Goal: Check status: Check status

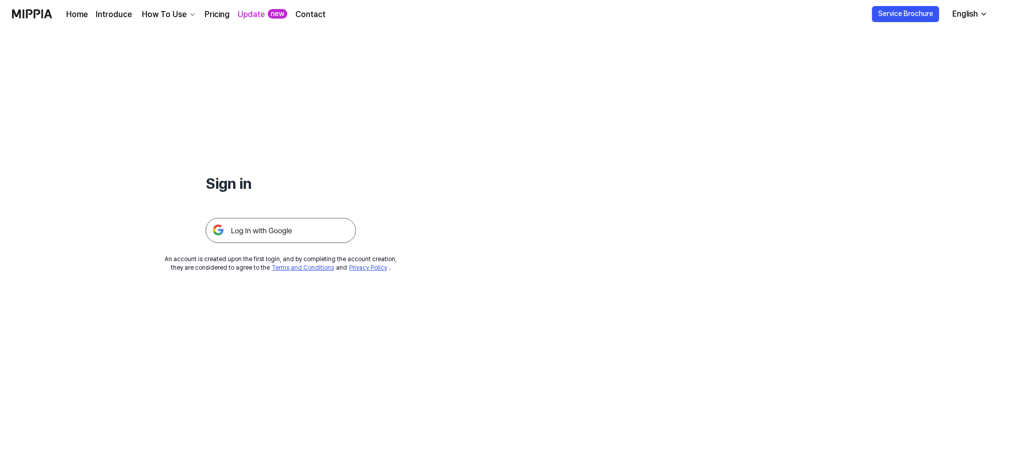
click at [258, 229] on img at bounding box center [281, 230] width 150 height 25
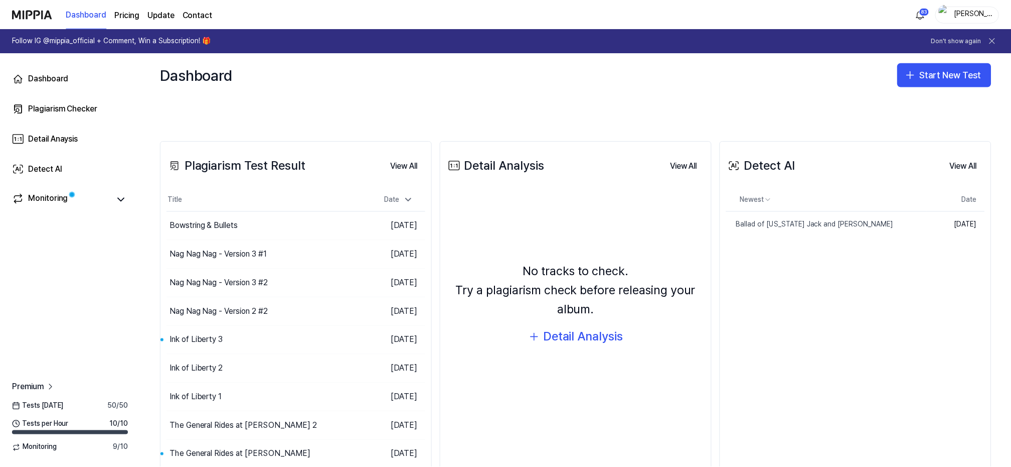
scroll to position [189, 0]
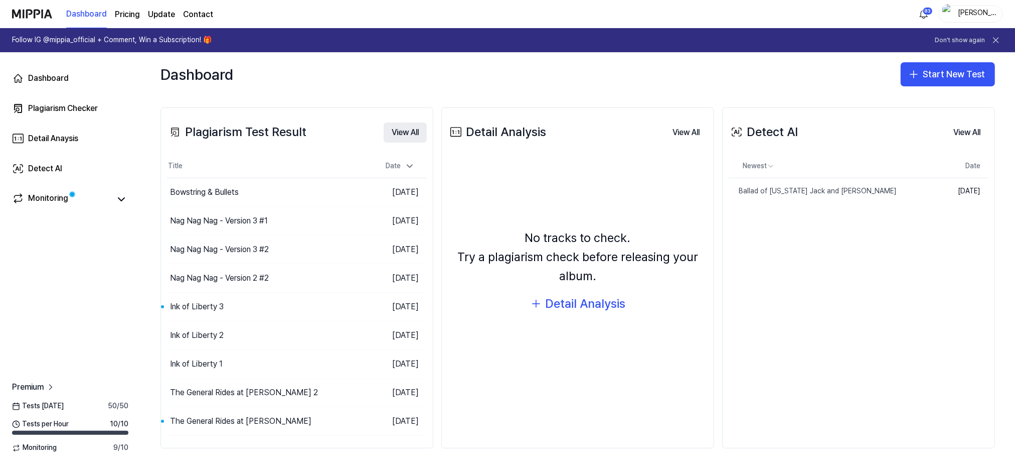
click at [401, 130] on button "View All" at bounding box center [405, 132] width 43 height 20
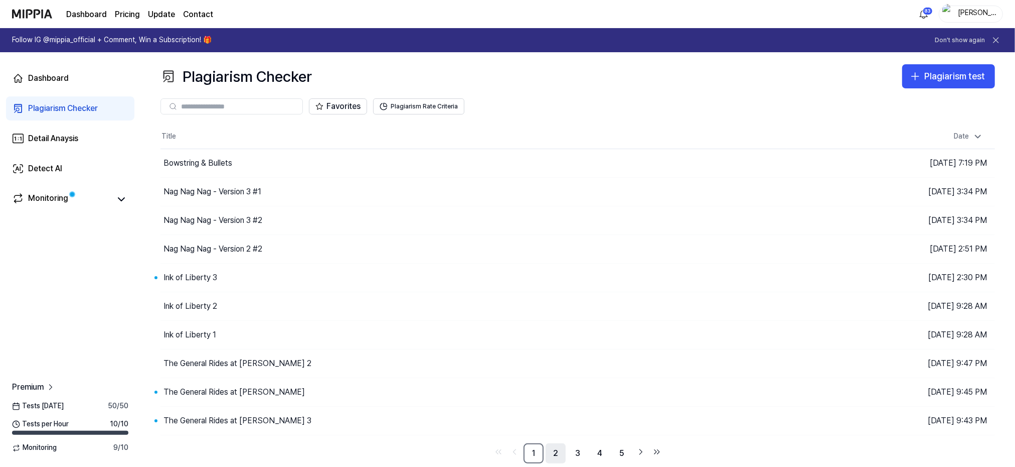
click at [553, 452] on link "2" at bounding box center [556, 453] width 20 height 20
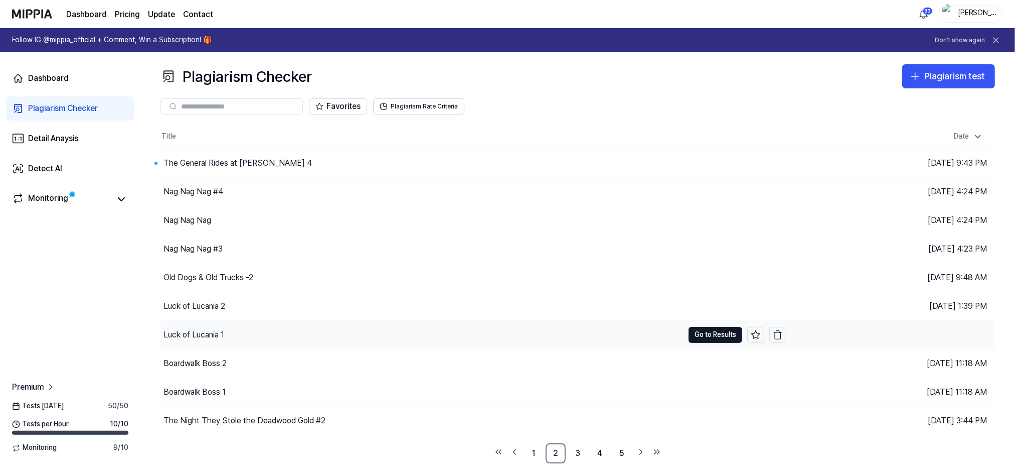
click at [234, 330] on div "Luck of Lucania 1" at bounding box center [422, 335] width 523 height 28
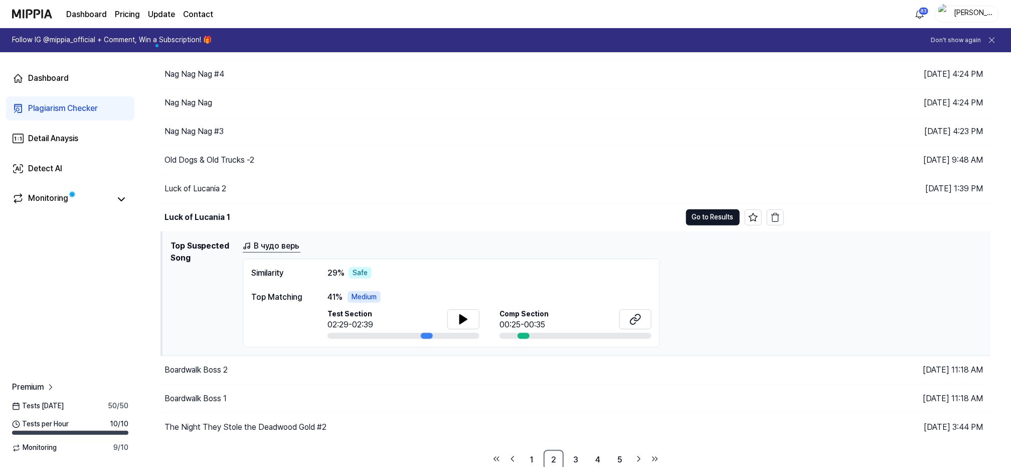
scroll to position [119, 0]
click at [707, 215] on button "Go to Results" at bounding box center [713, 216] width 54 height 16
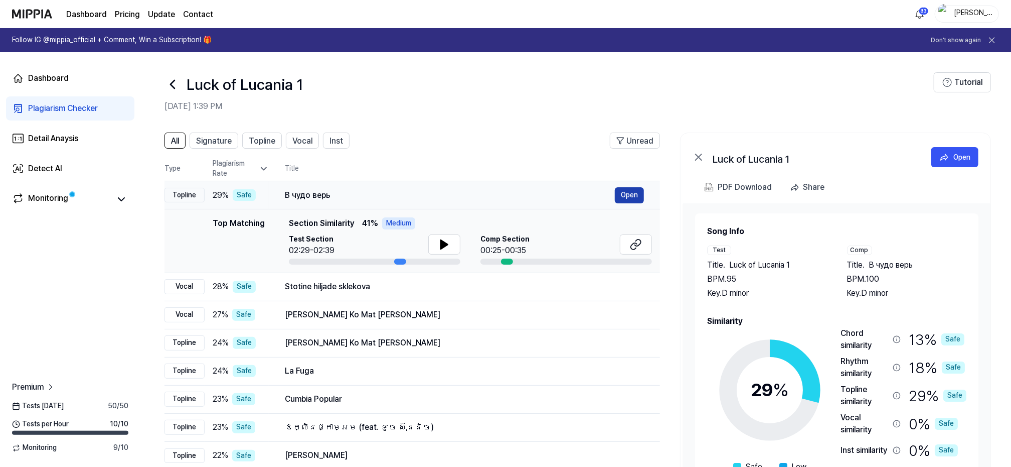
click at [632, 191] on button "Open" at bounding box center [629, 195] width 29 height 16
click at [174, 84] on icon at bounding box center [173, 84] width 16 height 16
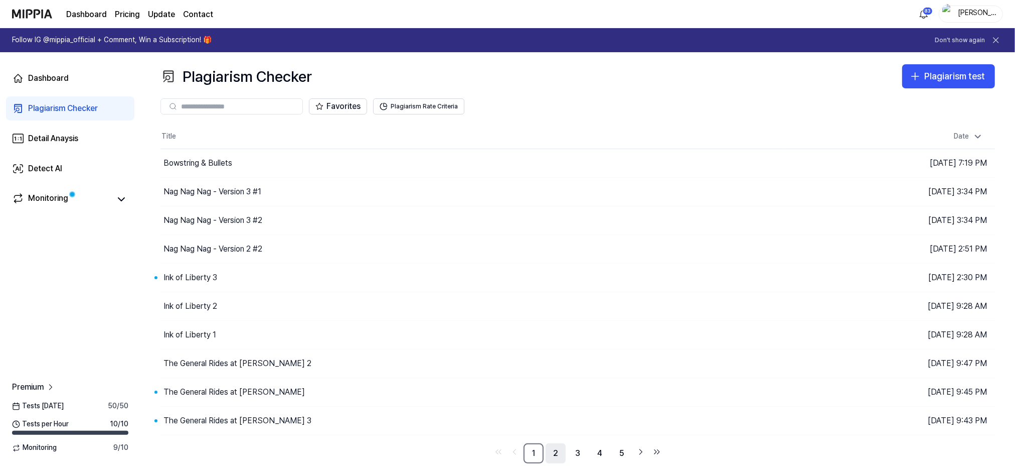
click at [559, 451] on link "2" at bounding box center [556, 453] width 20 height 20
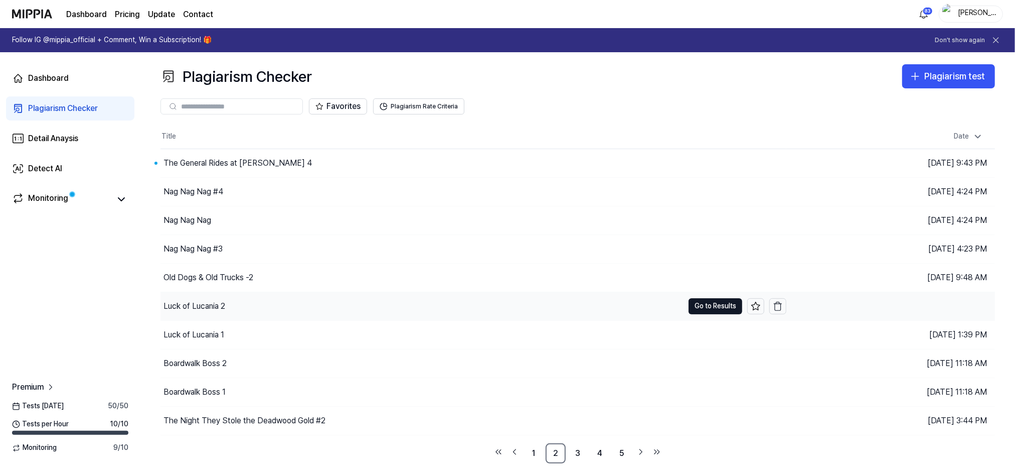
click at [218, 301] on div "Luck of Lucania 2" at bounding box center [195, 306] width 62 height 12
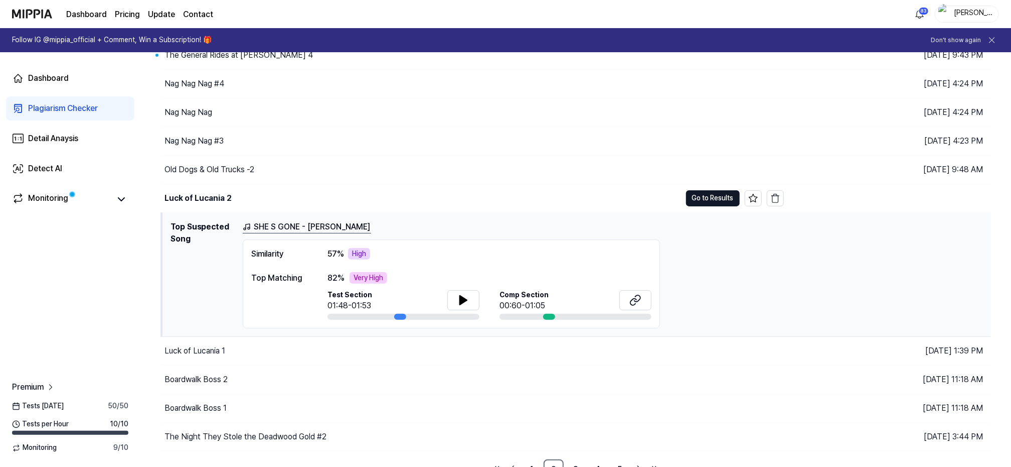
scroll to position [119, 0]
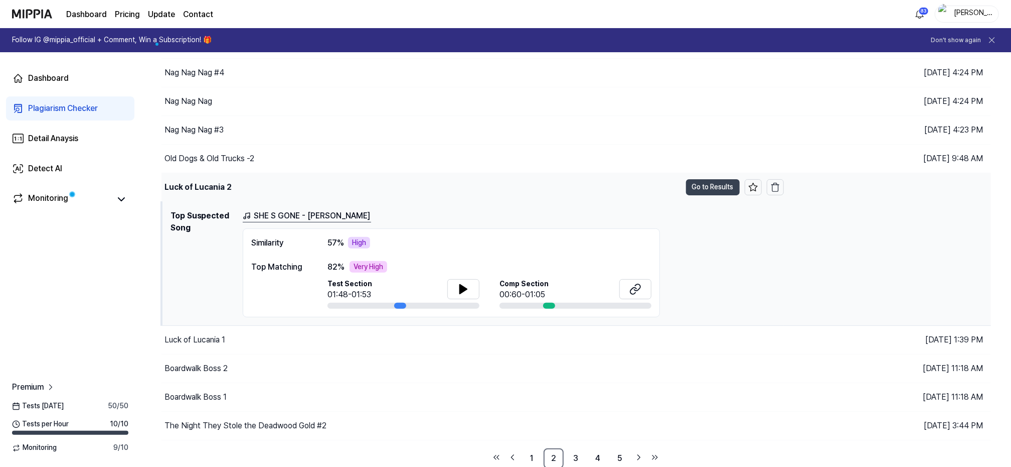
click at [705, 185] on button "Go to Results" at bounding box center [713, 187] width 54 height 16
